Goal: Find specific page/section: Find specific page/section

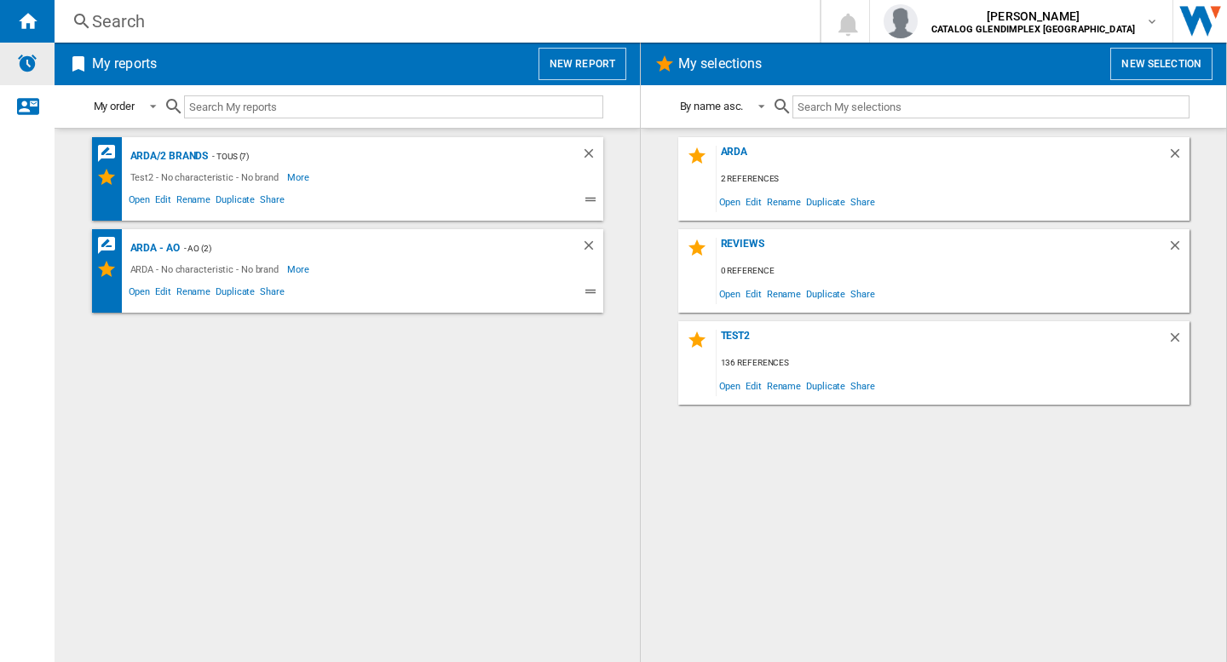
click at [28, 65] on img "Alerts" at bounding box center [27, 63] width 20 height 20
click at [732, 157] on div "ARDA" at bounding box center [942, 157] width 451 height 23
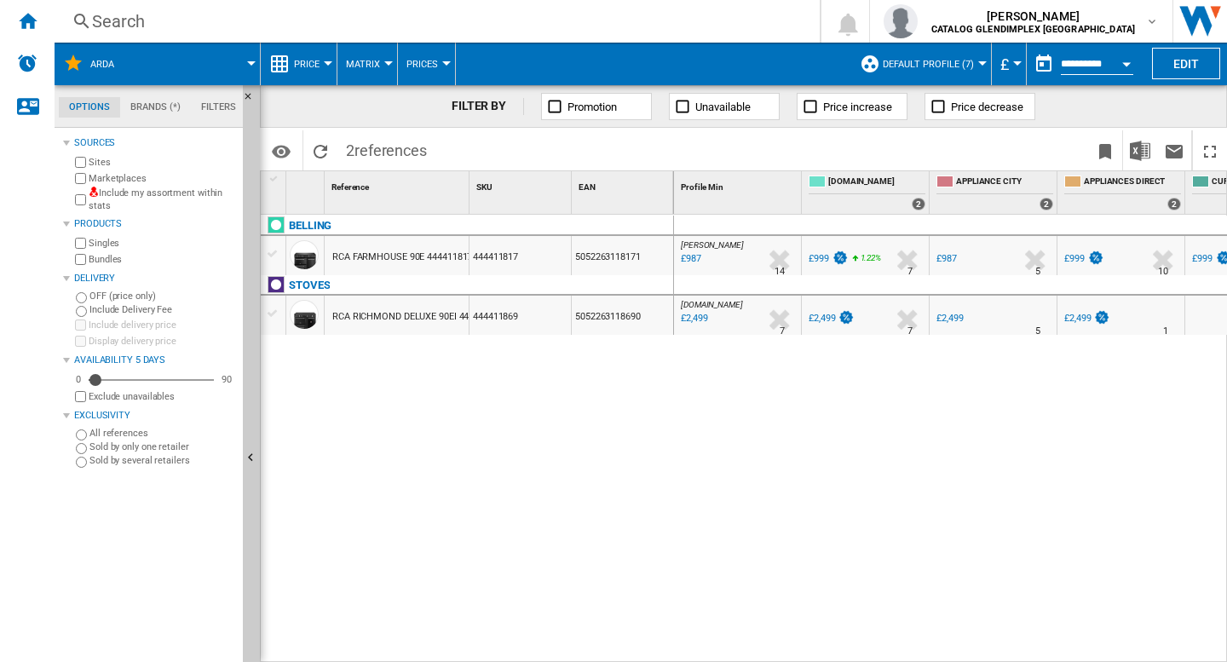
click at [492, 385] on div "BELLING RCA FARMHOUSE 90E 444411817 BLACK 444411817 5052263118171 [GEOGRAPHIC_D…" at bounding box center [467, 434] width 413 height 439
click at [11, 20] on div "Home" at bounding box center [27, 21] width 55 height 43
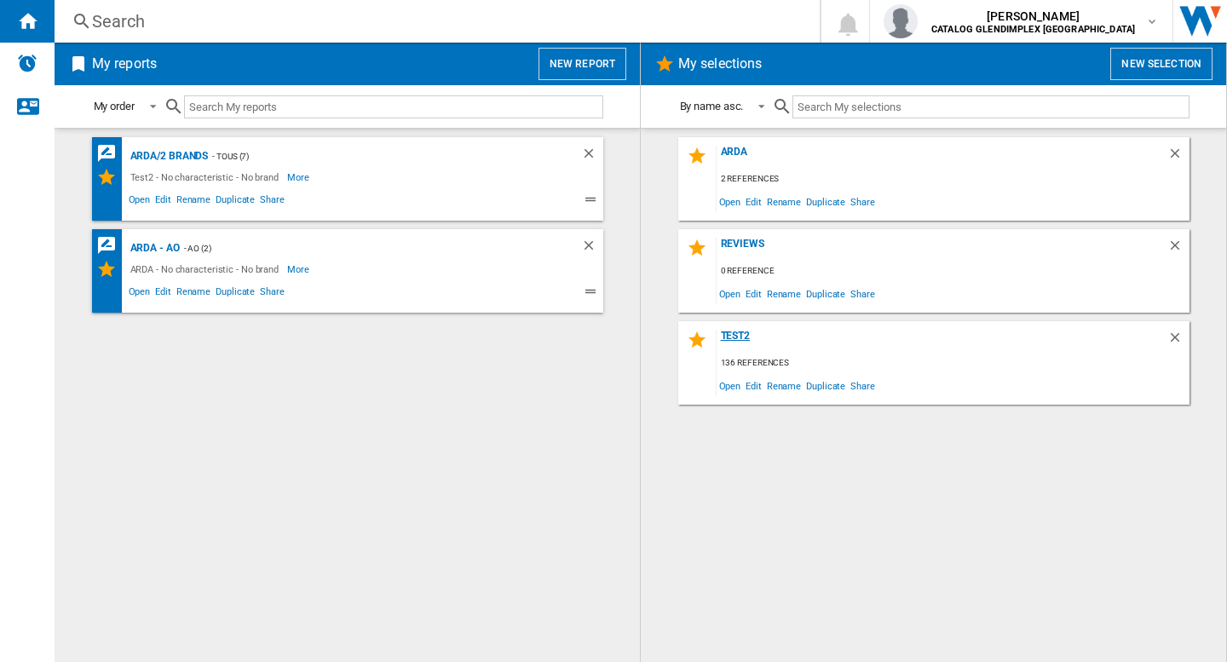
click at [740, 334] on div "Test2" at bounding box center [942, 341] width 451 height 23
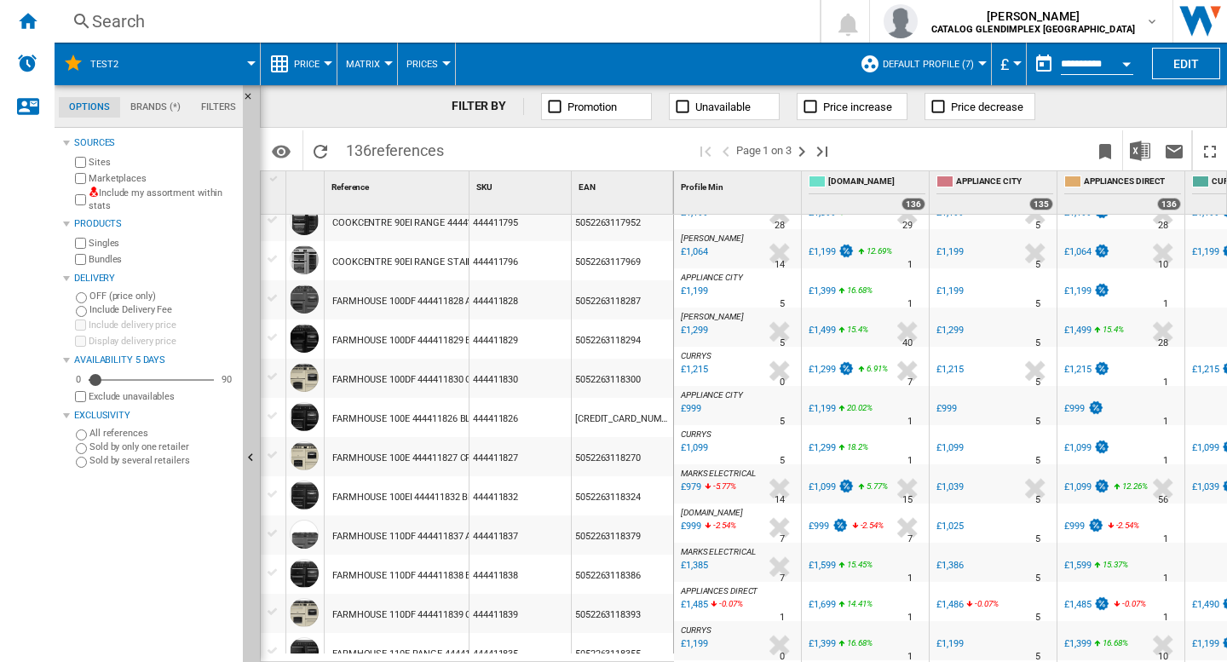
scroll to position [85, 0]
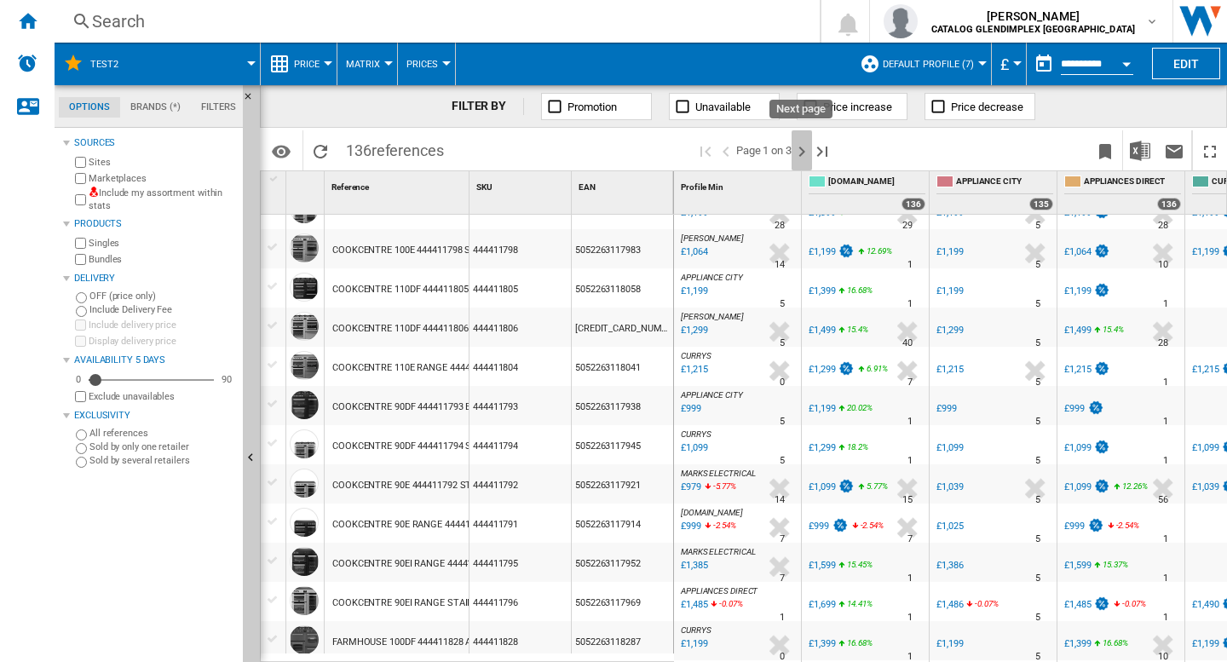
click at [797, 147] on ng-md-icon "Next page" at bounding box center [802, 151] width 20 height 20
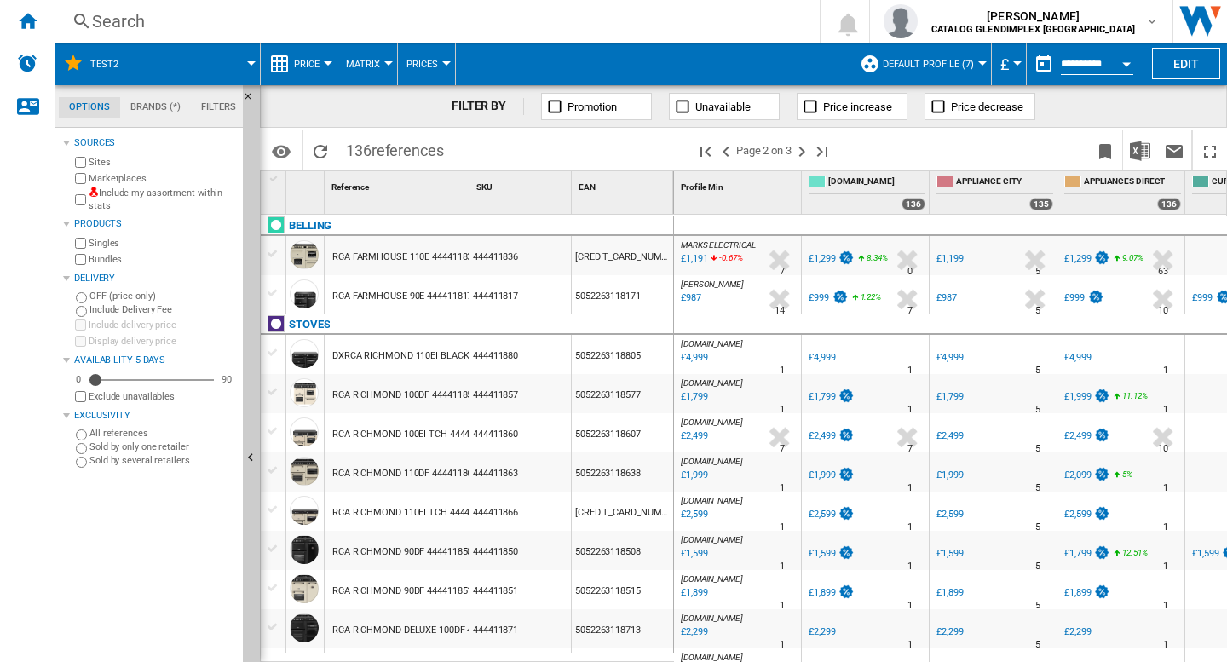
scroll to position [85, 0]
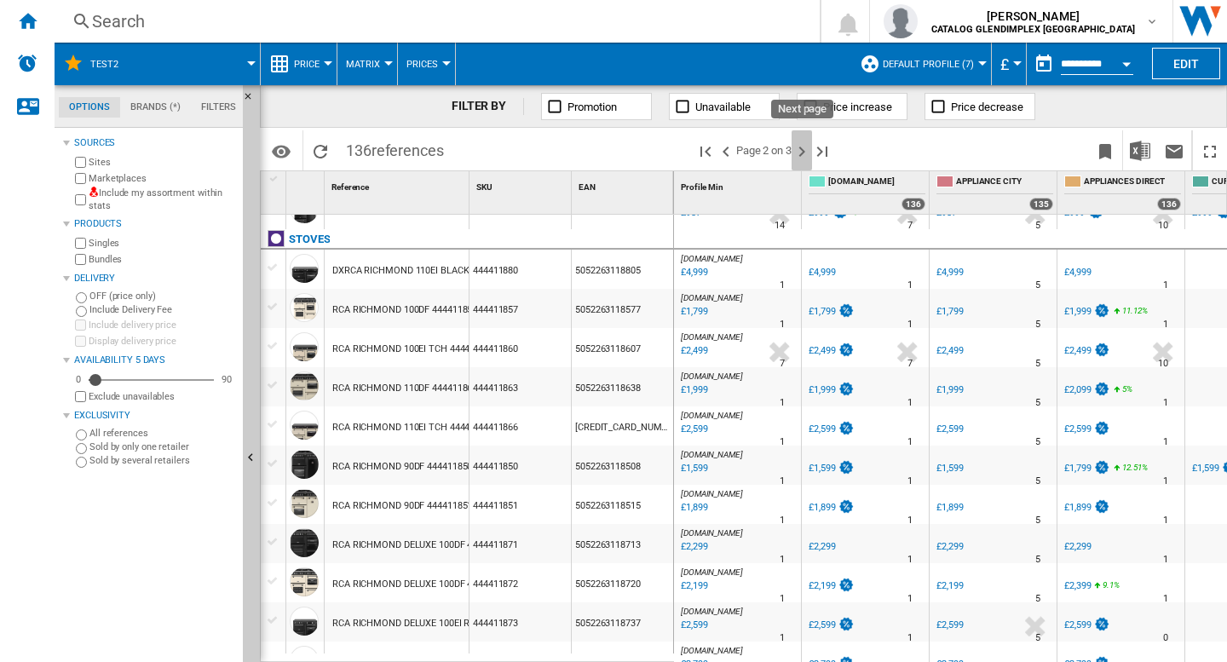
click at [800, 153] on ng-md-icon "Next page" at bounding box center [802, 151] width 20 height 20
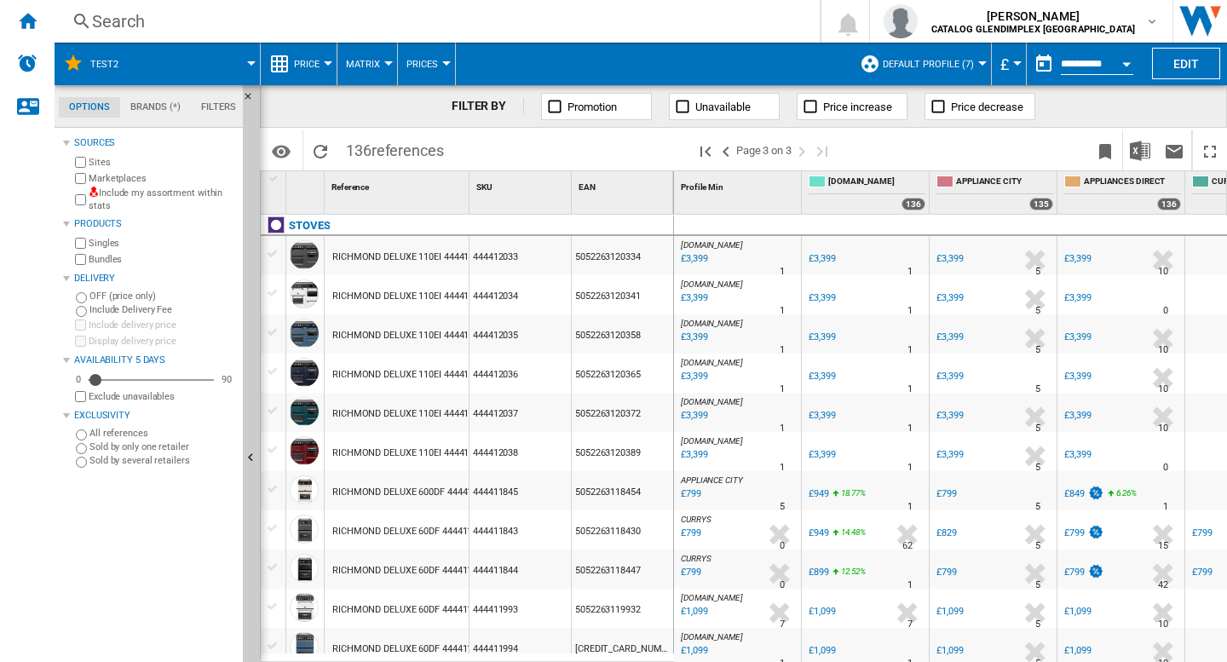
scroll to position [85, 0]
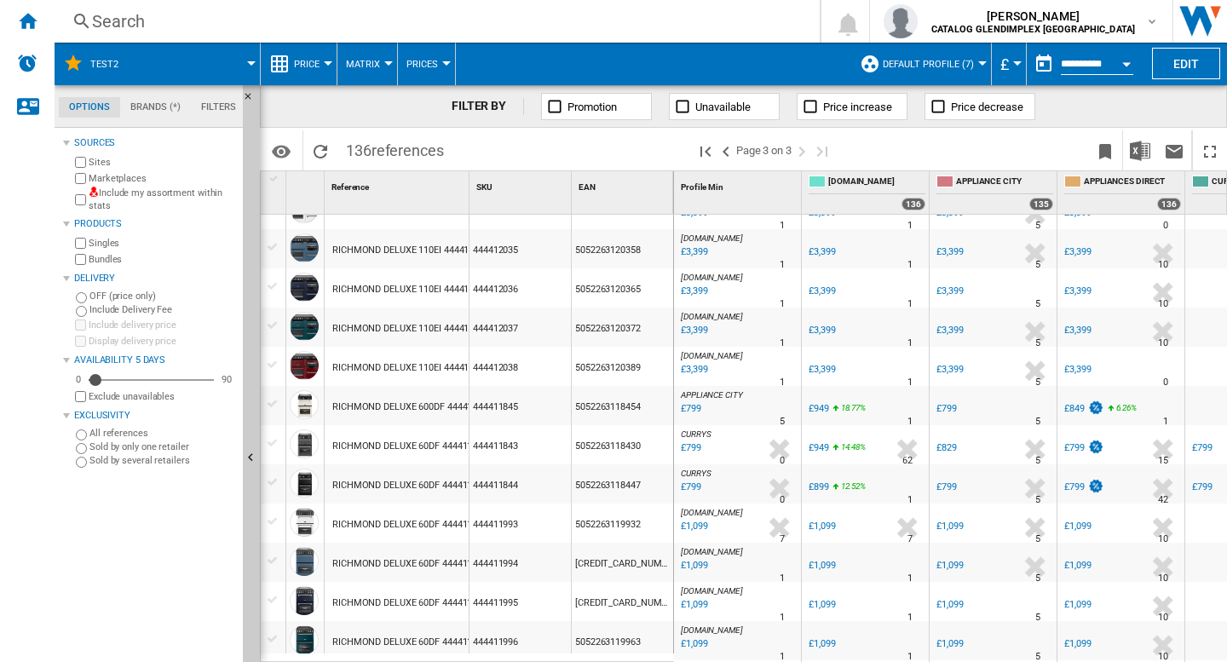
click at [438, 521] on div "RICHMOND DELUXE 60DF 444411993 ICE WHITE" at bounding box center [433, 524] width 202 height 39
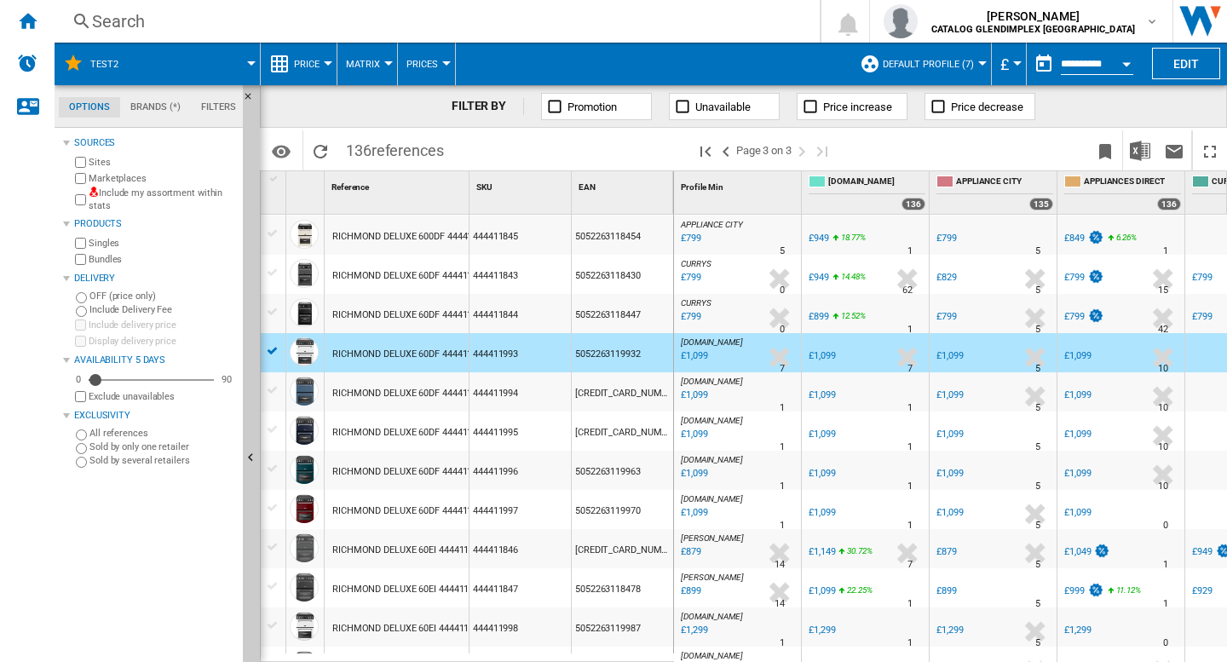
scroll to position [170, 0]
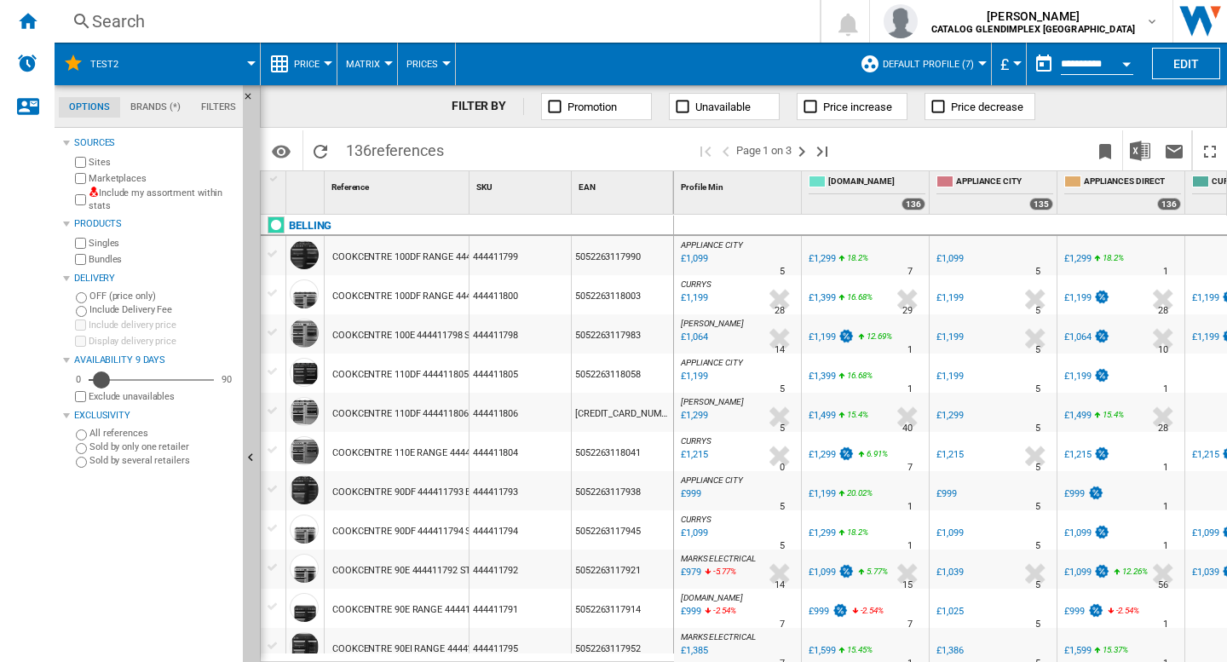
click at [101, 379] on div "Availability" at bounding box center [101, 380] width 17 height 17
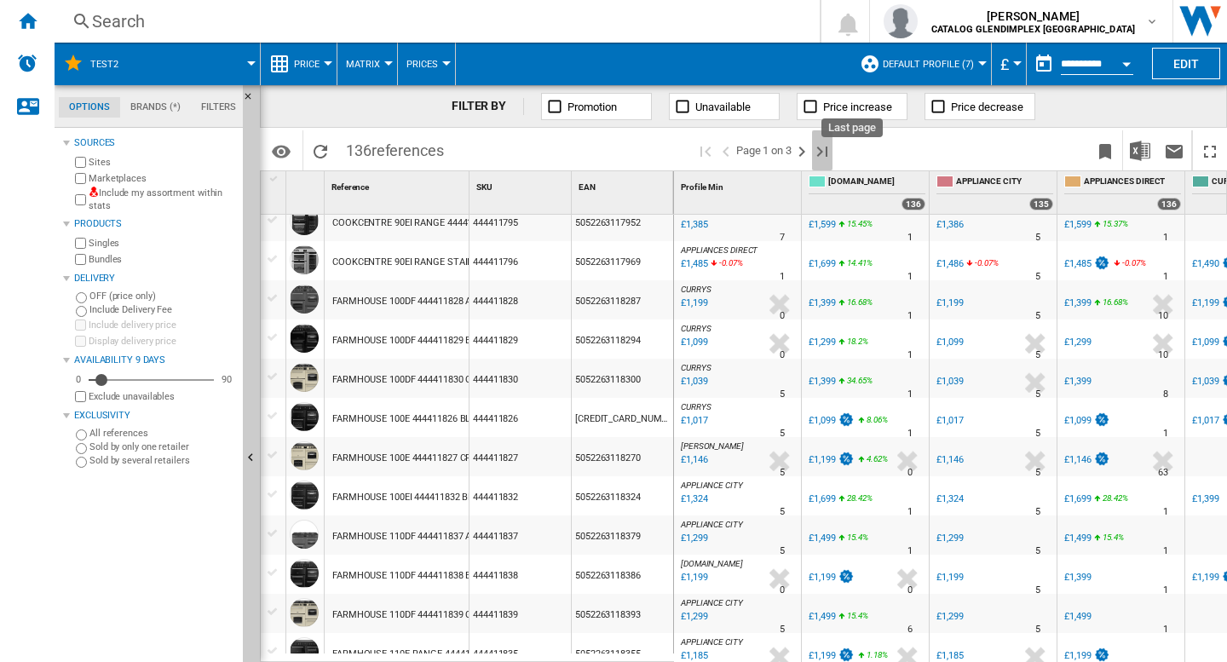
click at [820, 147] on ng-md-icon "Last page" at bounding box center [822, 151] width 20 height 20
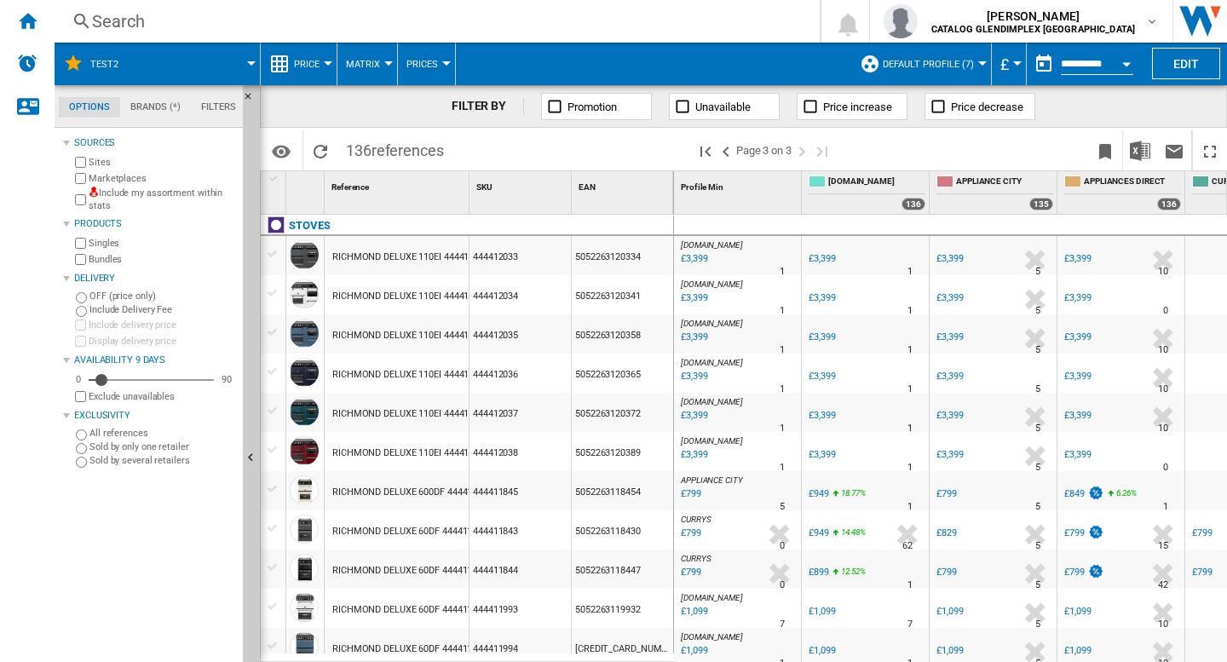
scroll to position [170, 0]
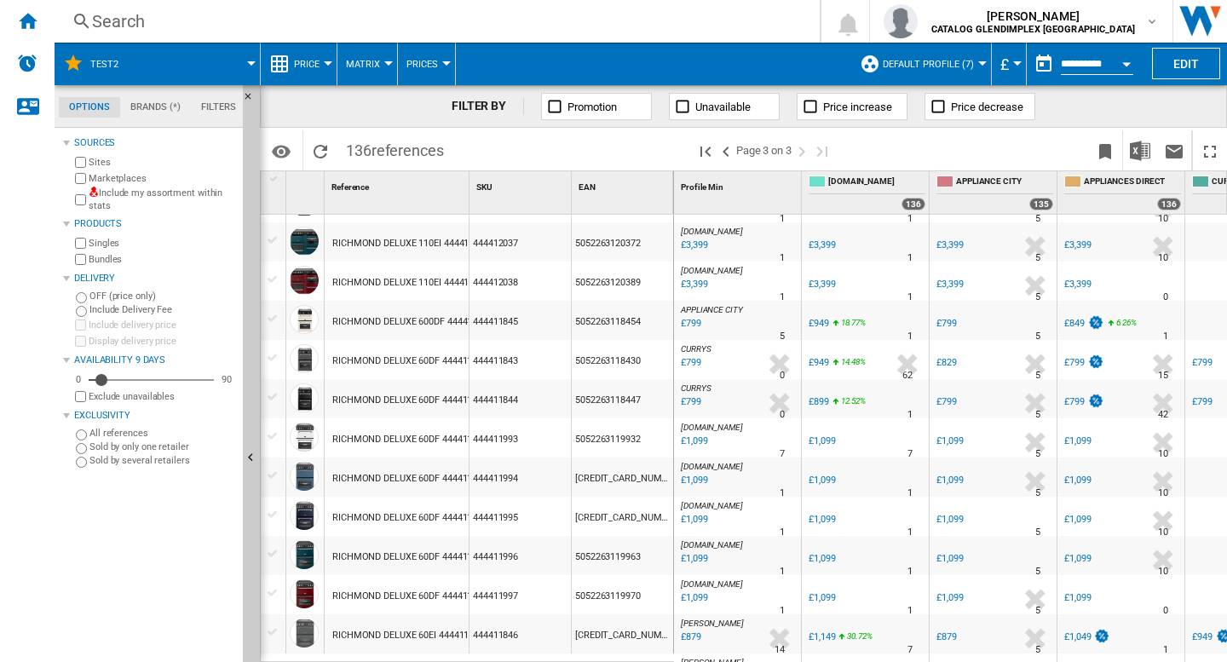
click at [485, 438] on div "444411993" at bounding box center [519, 437] width 101 height 39
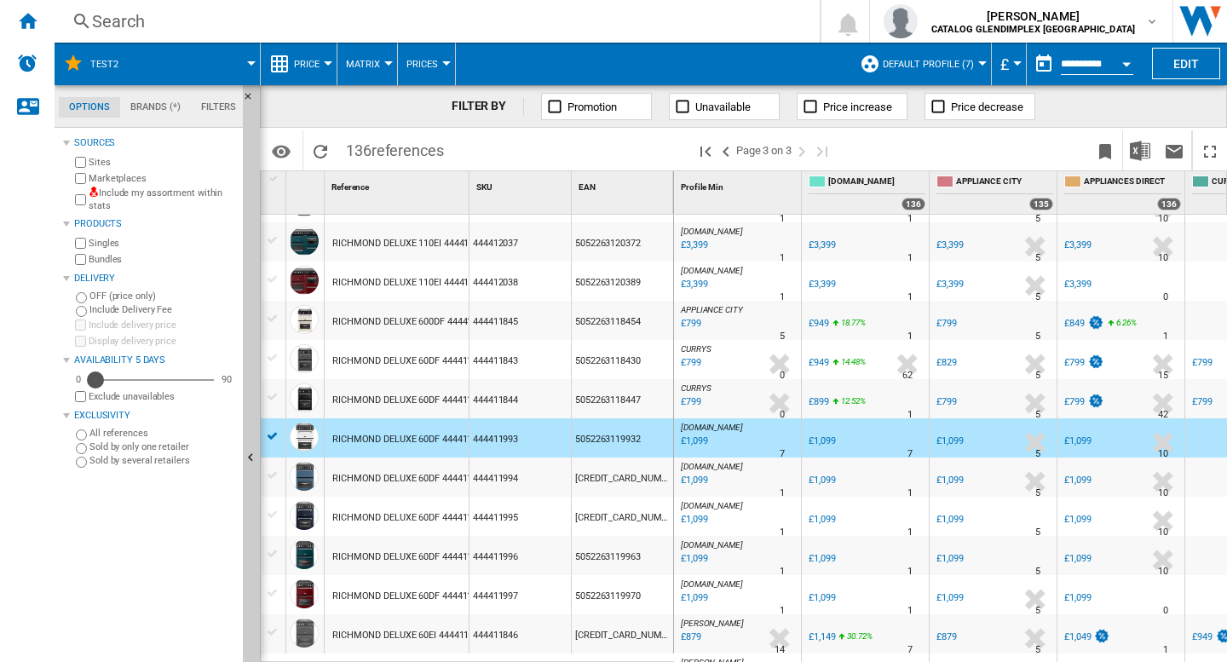
click at [95, 380] on div "Availability" at bounding box center [95, 380] width 17 height 17
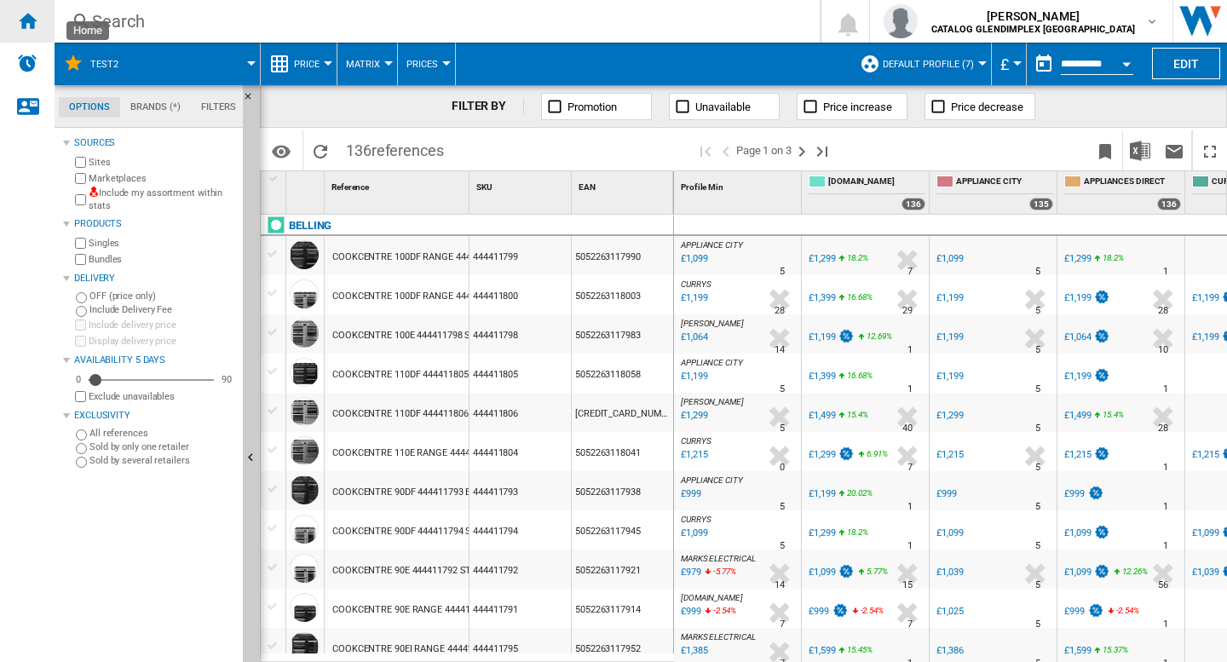
click at [26, 31] on div "Home" at bounding box center [27, 21] width 55 height 43
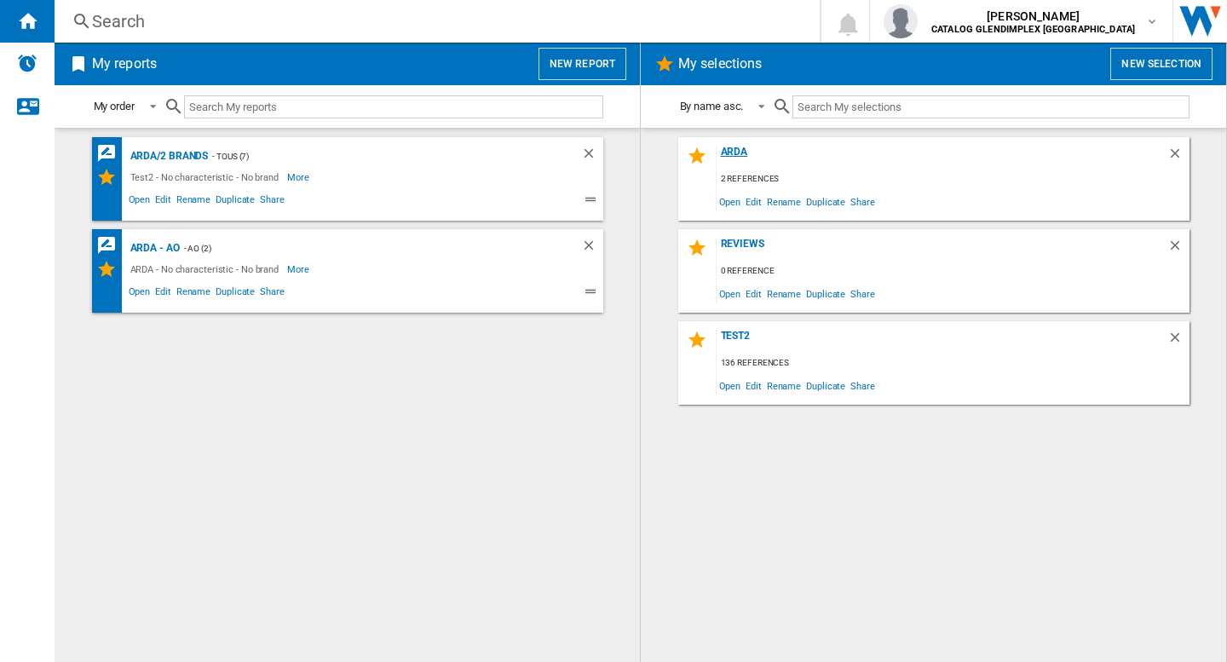
click at [741, 148] on div "ARDA" at bounding box center [942, 157] width 451 height 23
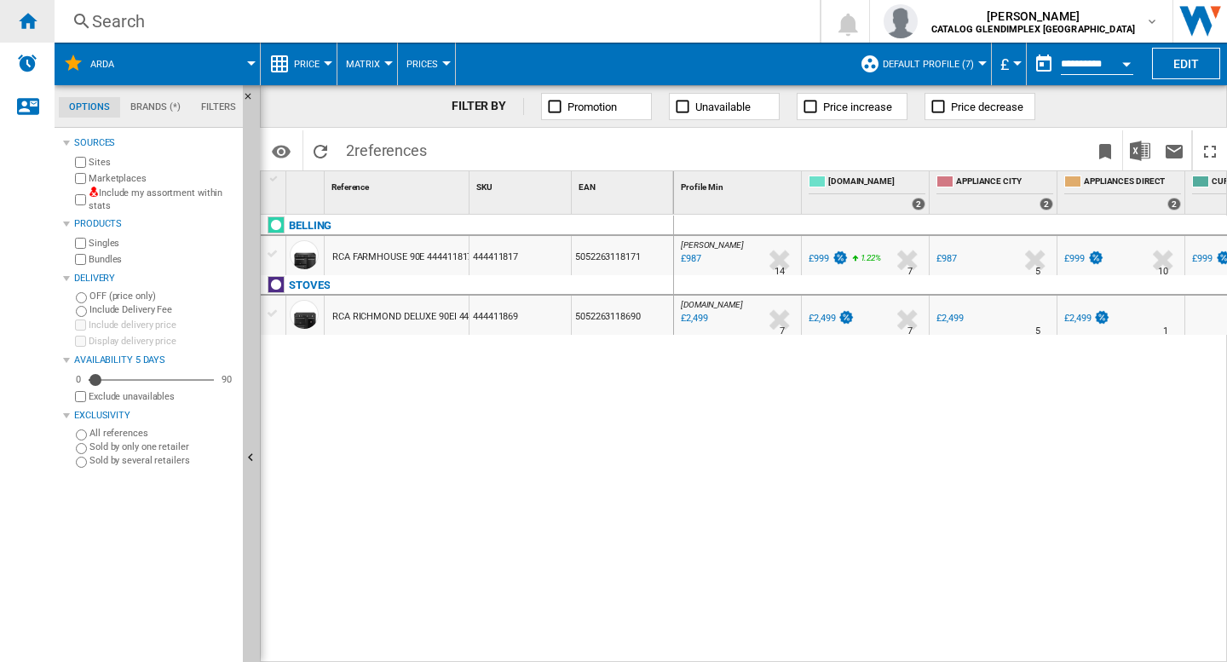
click at [39, 23] on div "Home" at bounding box center [27, 21] width 55 height 43
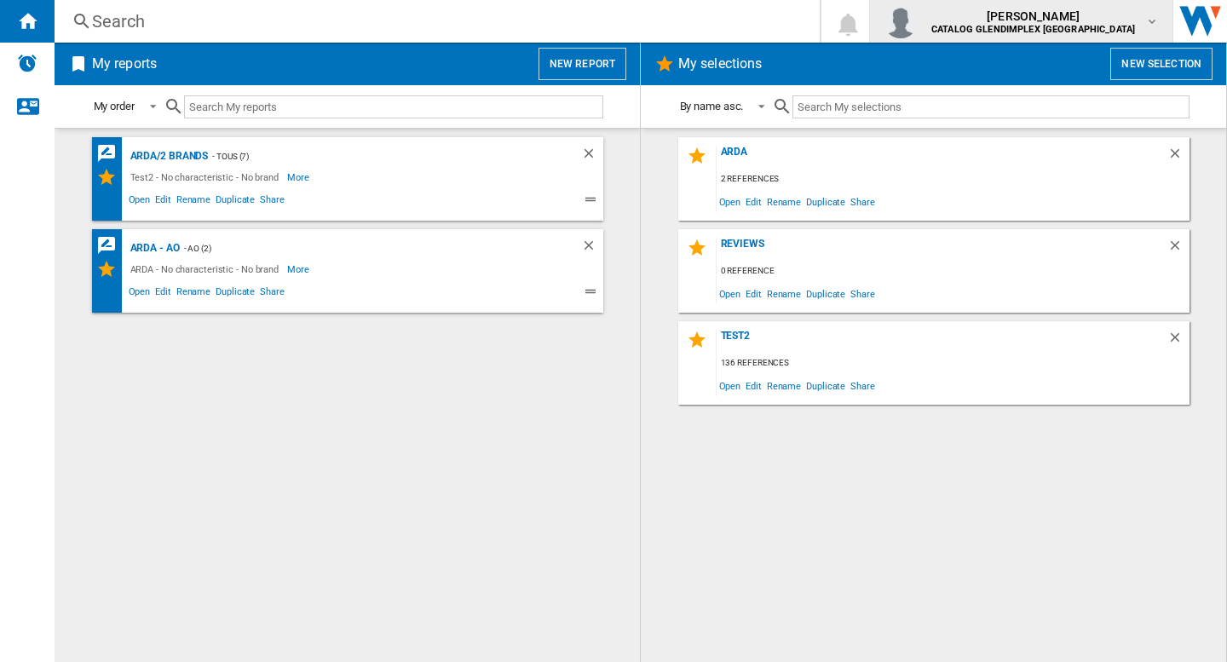
click at [1057, 21] on span "[PERSON_NAME]" at bounding box center [1033, 16] width 204 height 17
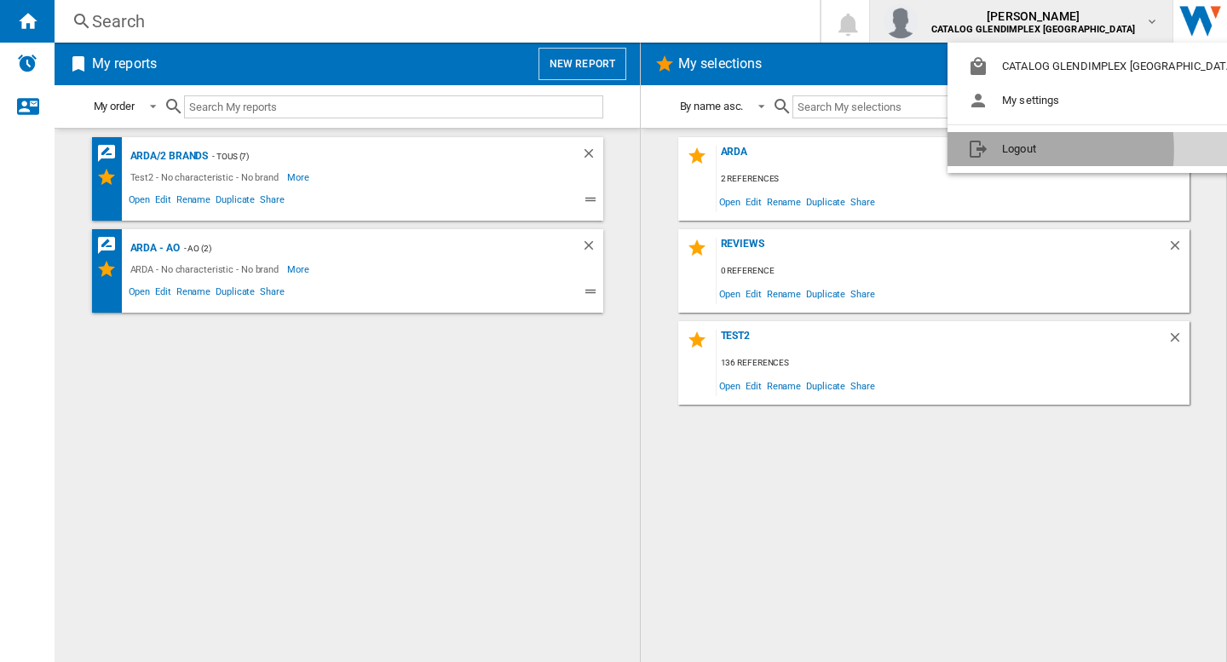
click at [1007, 150] on button "Logout" at bounding box center [1105, 149] width 315 height 34
